Goal: Browse casually

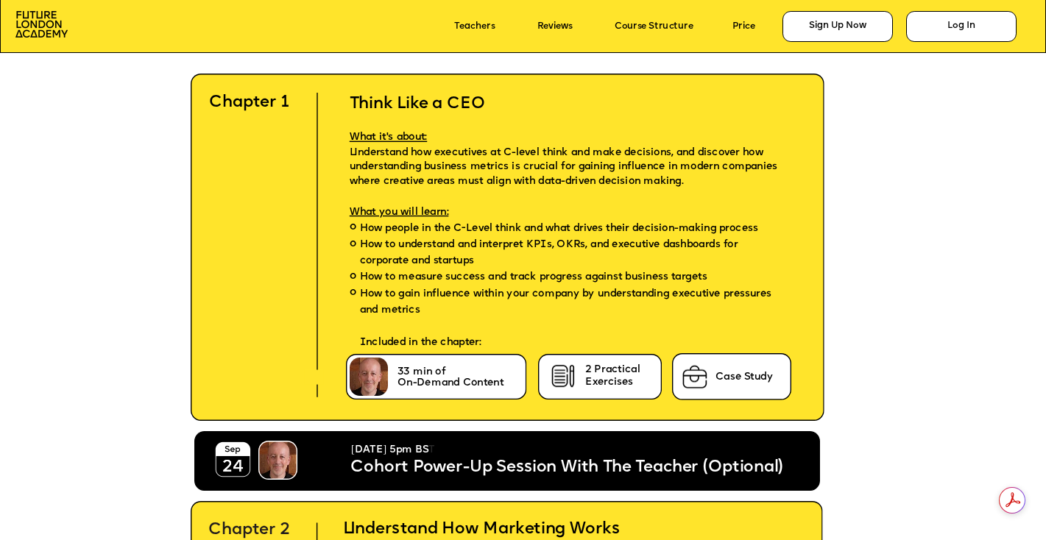
scroll to position [3194, 0]
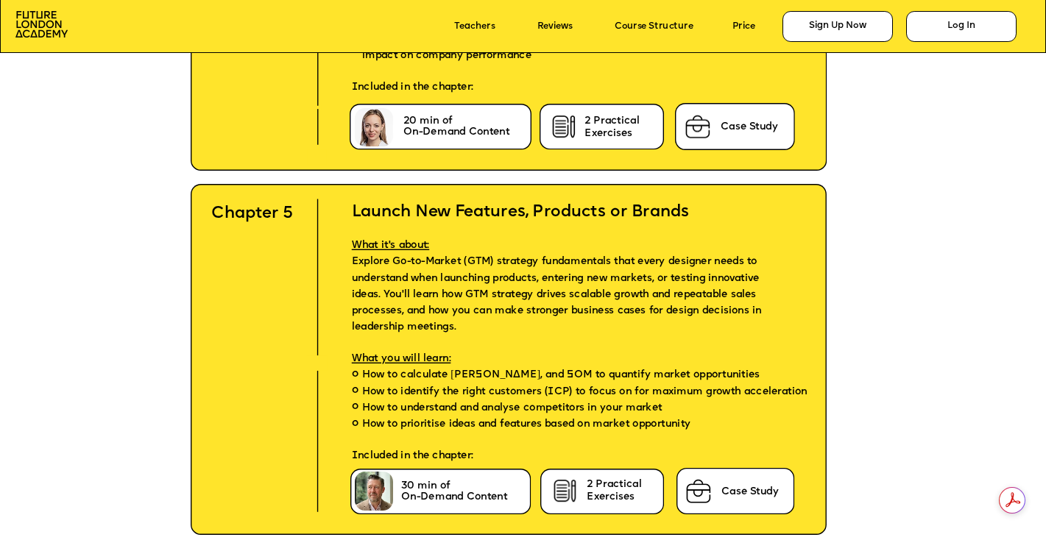
scroll to position [4743, 0]
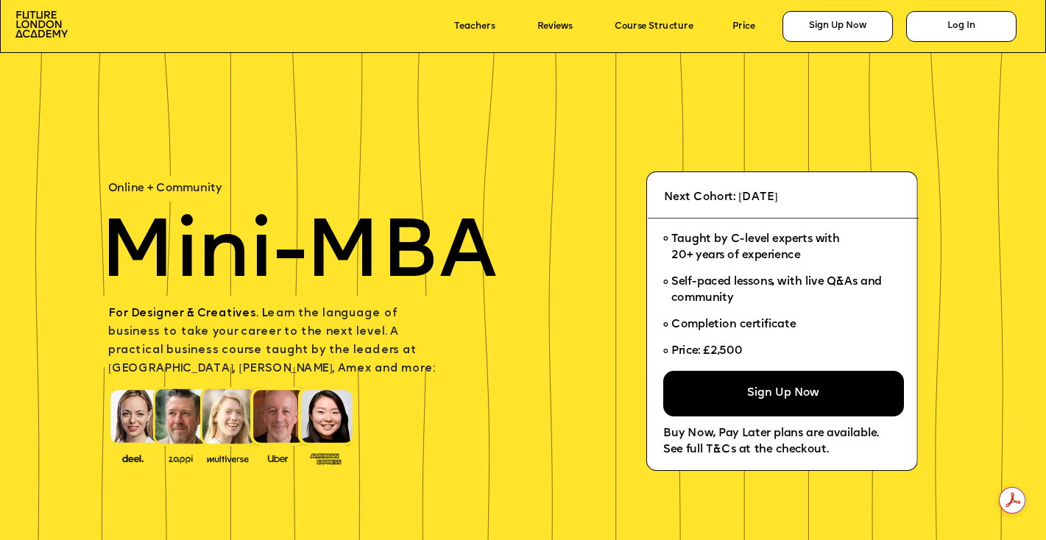
scroll to position [4743, 0]
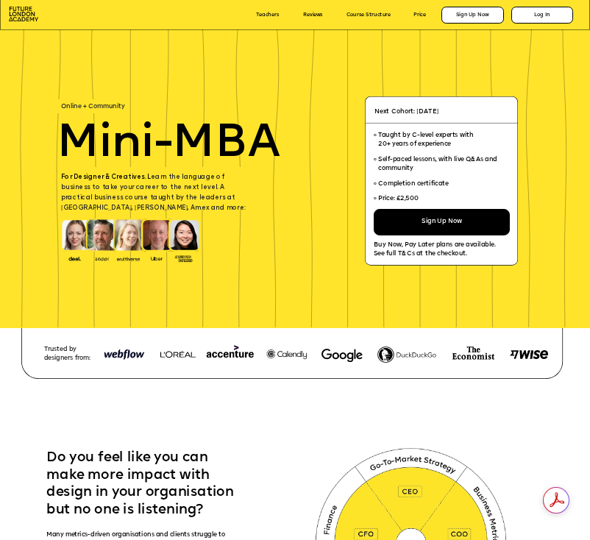
scroll to position [4743, 0]
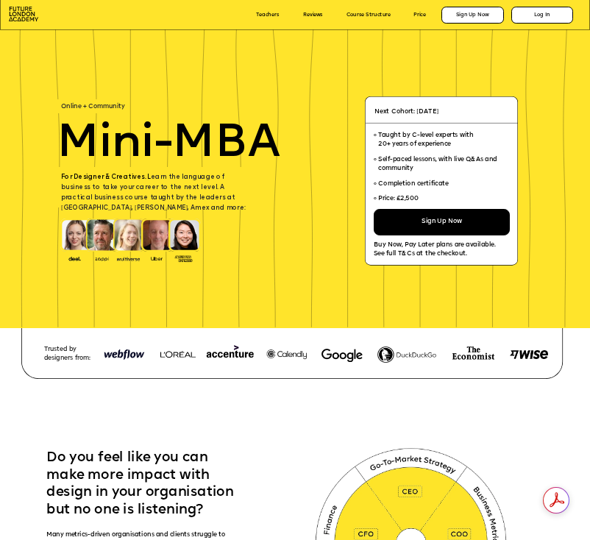
scroll to position [4743, 0]
